Goal: Information Seeking & Learning: Learn about a topic

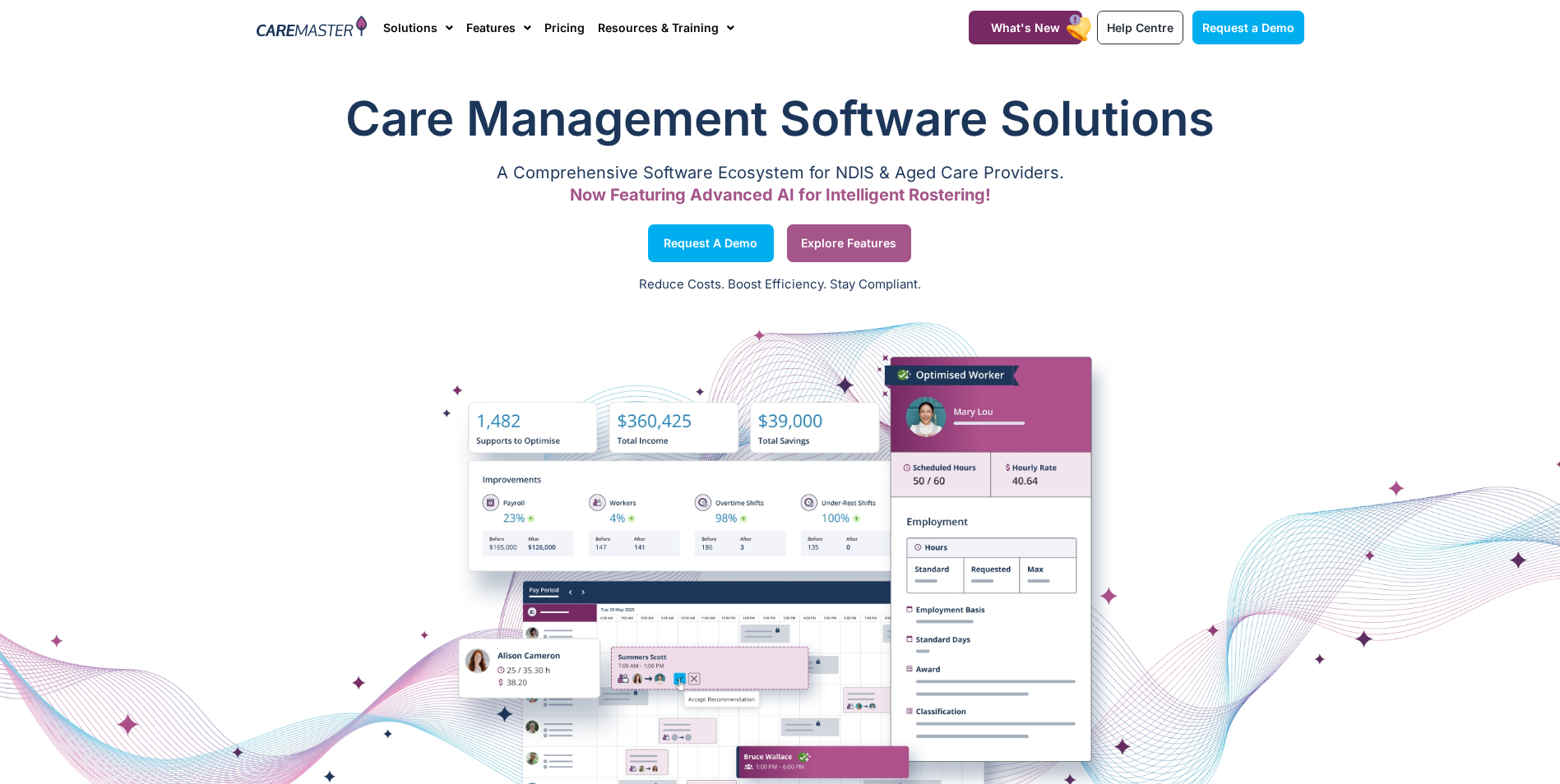
click at [848, 240] on span "Explore Features" at bounding box center [849, 244] width 96 height 8
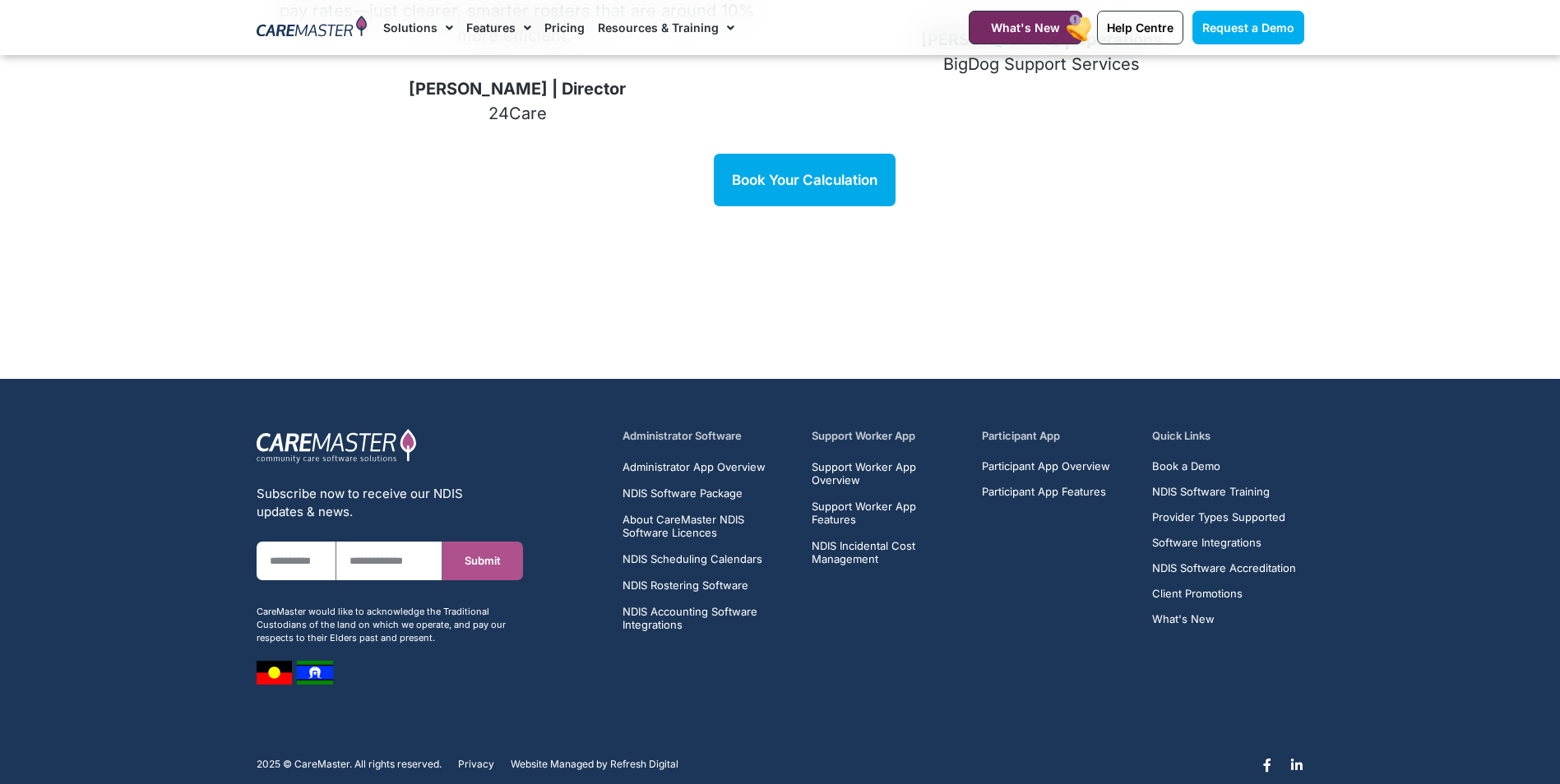
scroll to position [2334, 0]
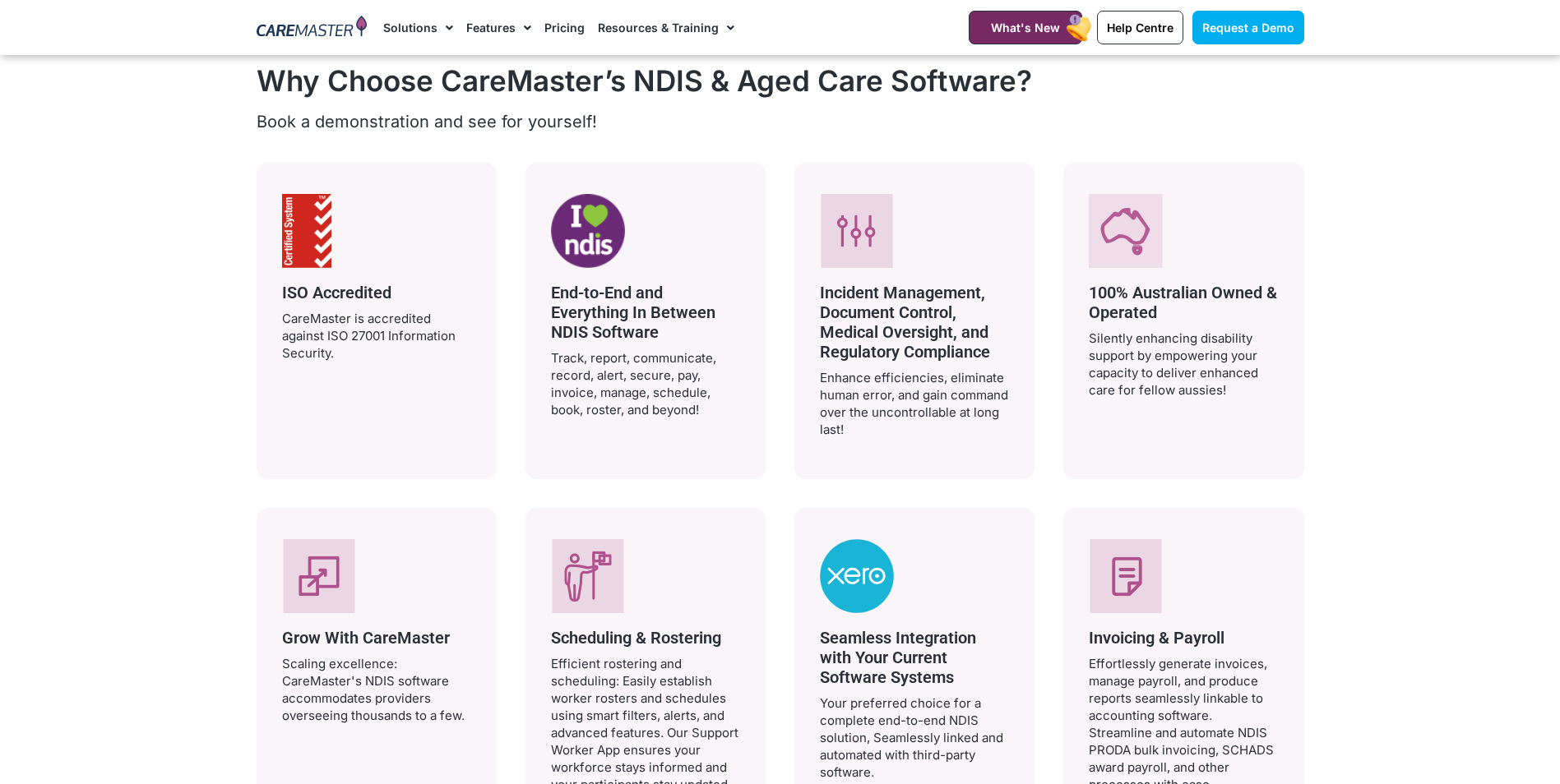
scroll to position [3041, 0]
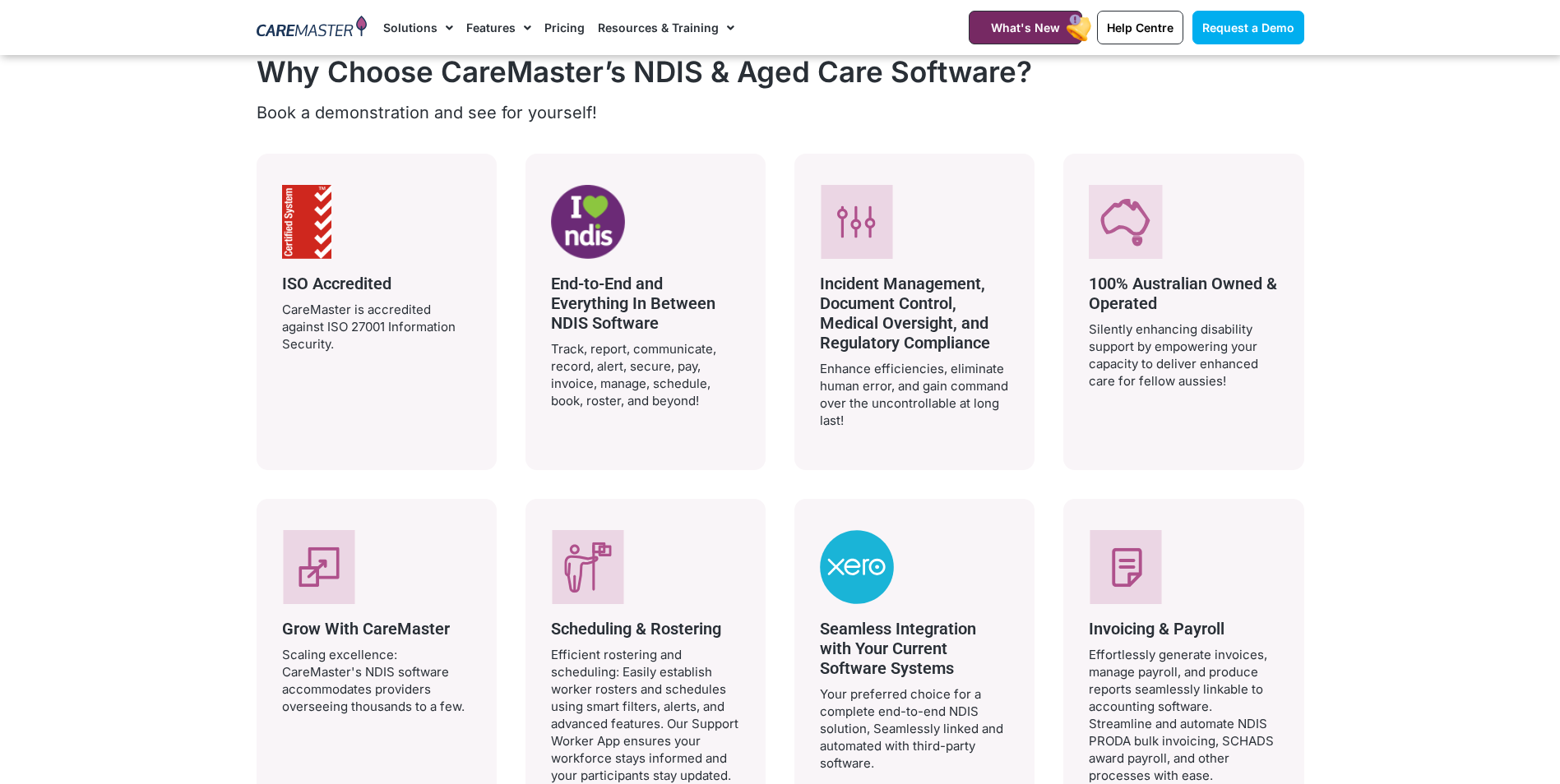
click at [860, 232] on icon at bounding box center [857, 222] width 72 height 74
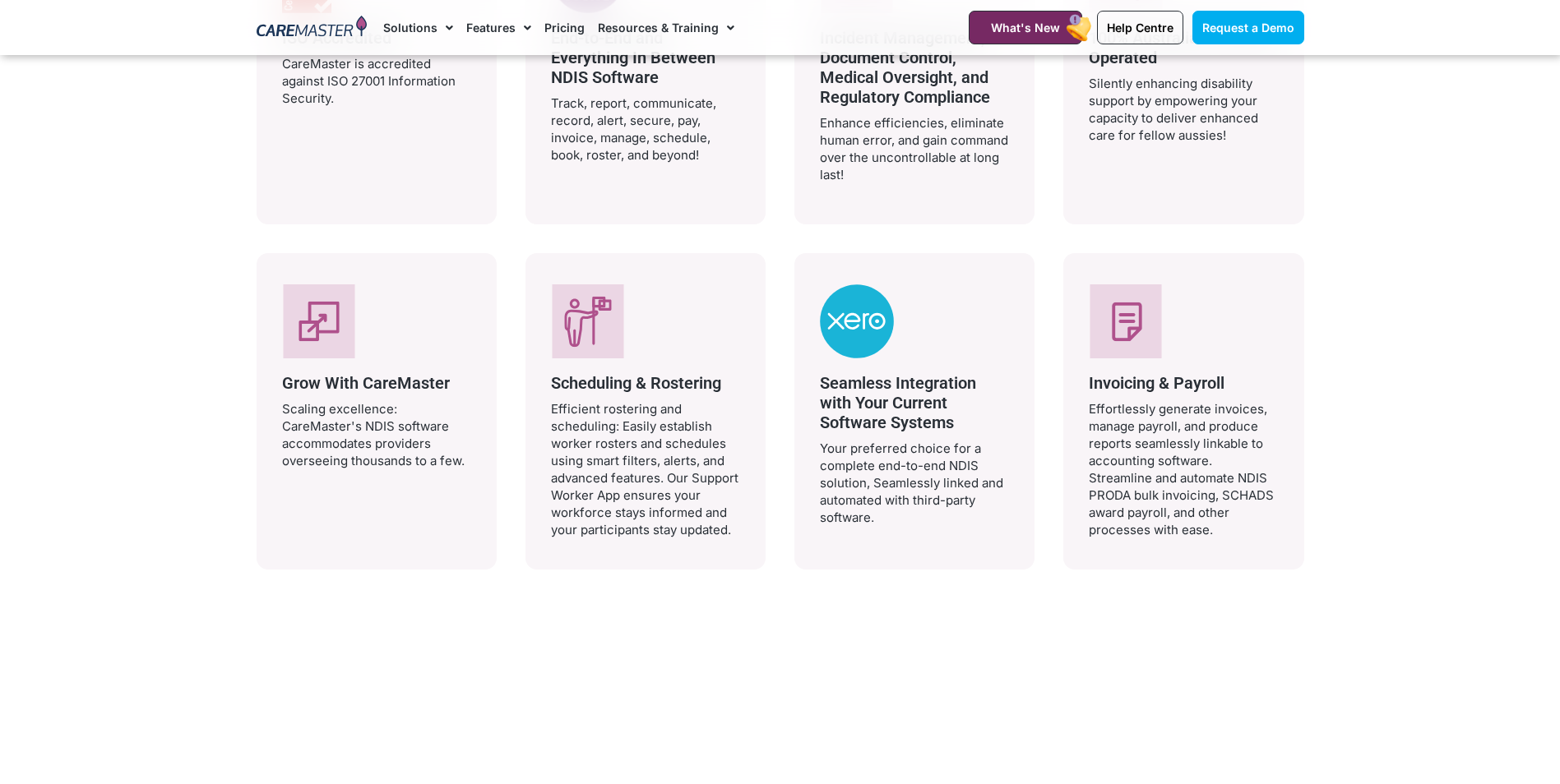
scroll to position [3288, 0]
